Goal: Transaction & Acquisition: Purchase product/service

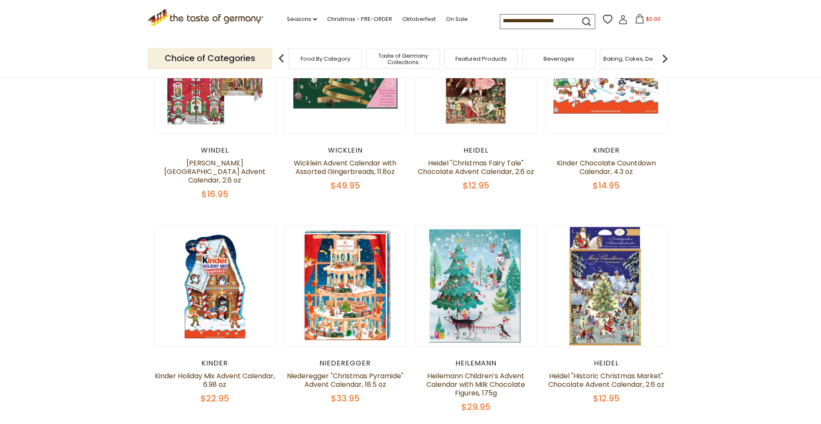
scroll to position [165, 0]
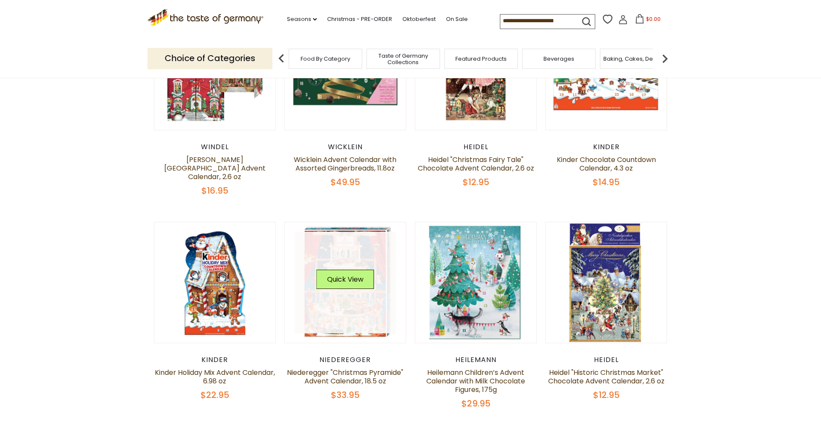
click at [341, 290] on link at bounding box center [346, 283] width 102 height 102
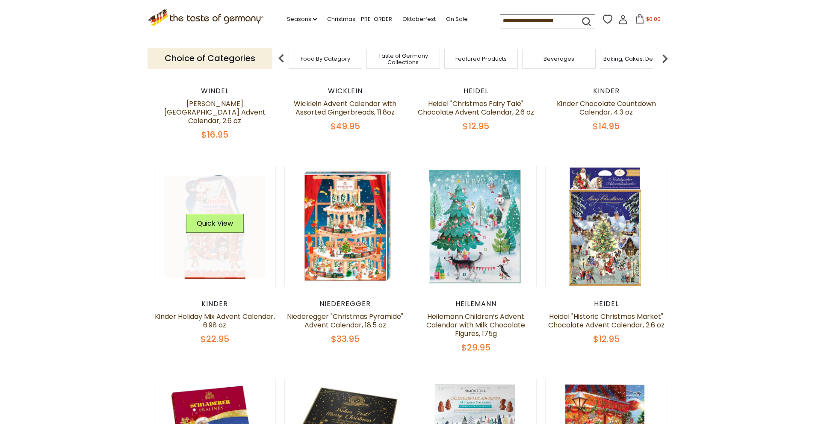
scroll to position [222, 0]
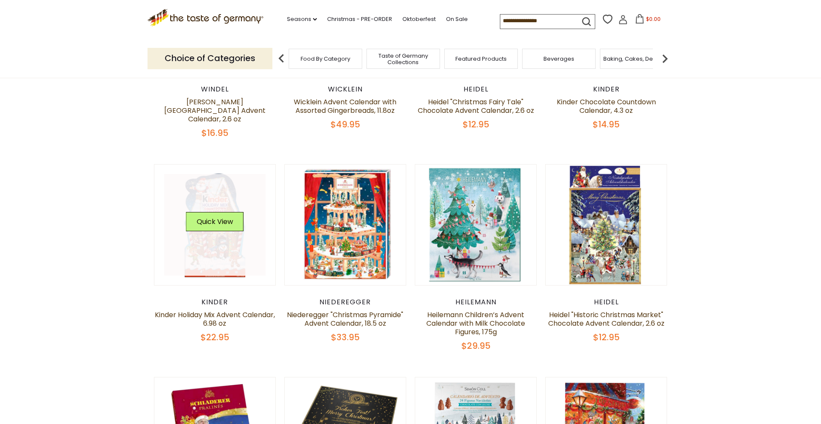
click at [208, 240] on link at bounding box center [215, 225] width 102 height 102
